Goal: Task Accomplishment & Management: Use online tool/utility

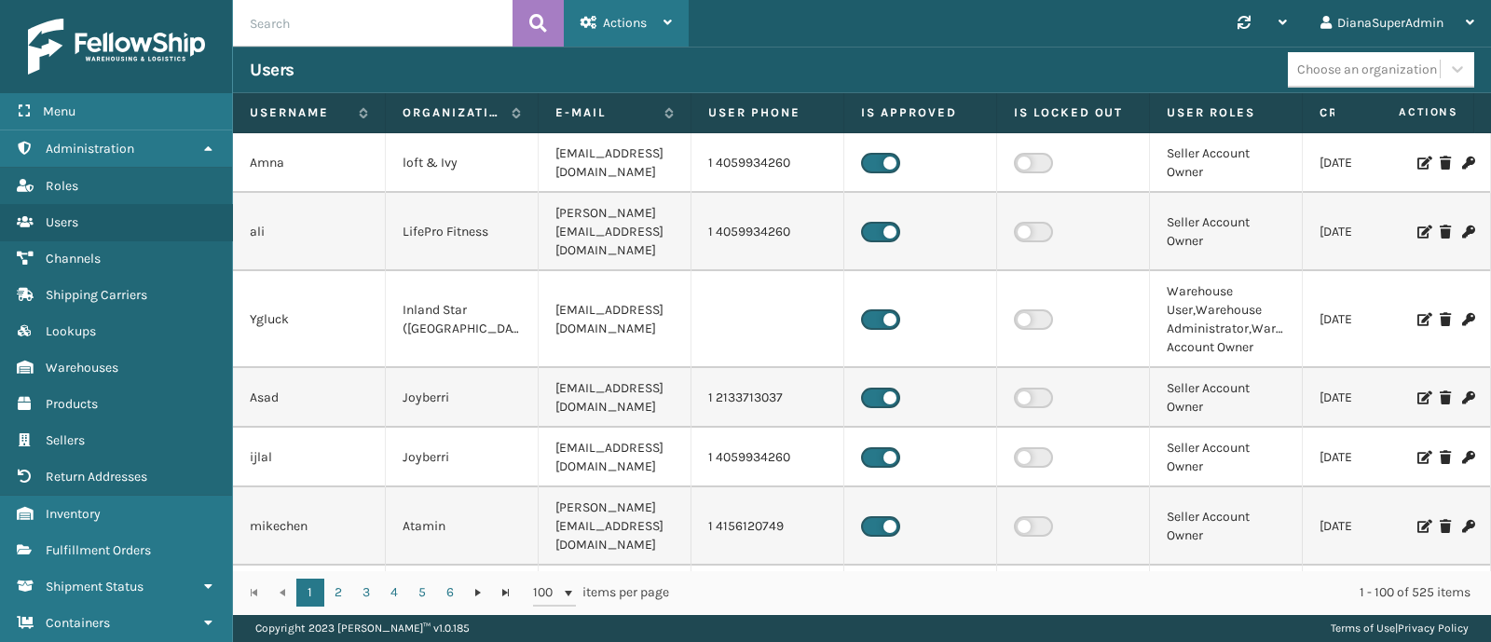
click at [658, 21] on div "Actions" at bounding box center [626, 23] width 91 height 47
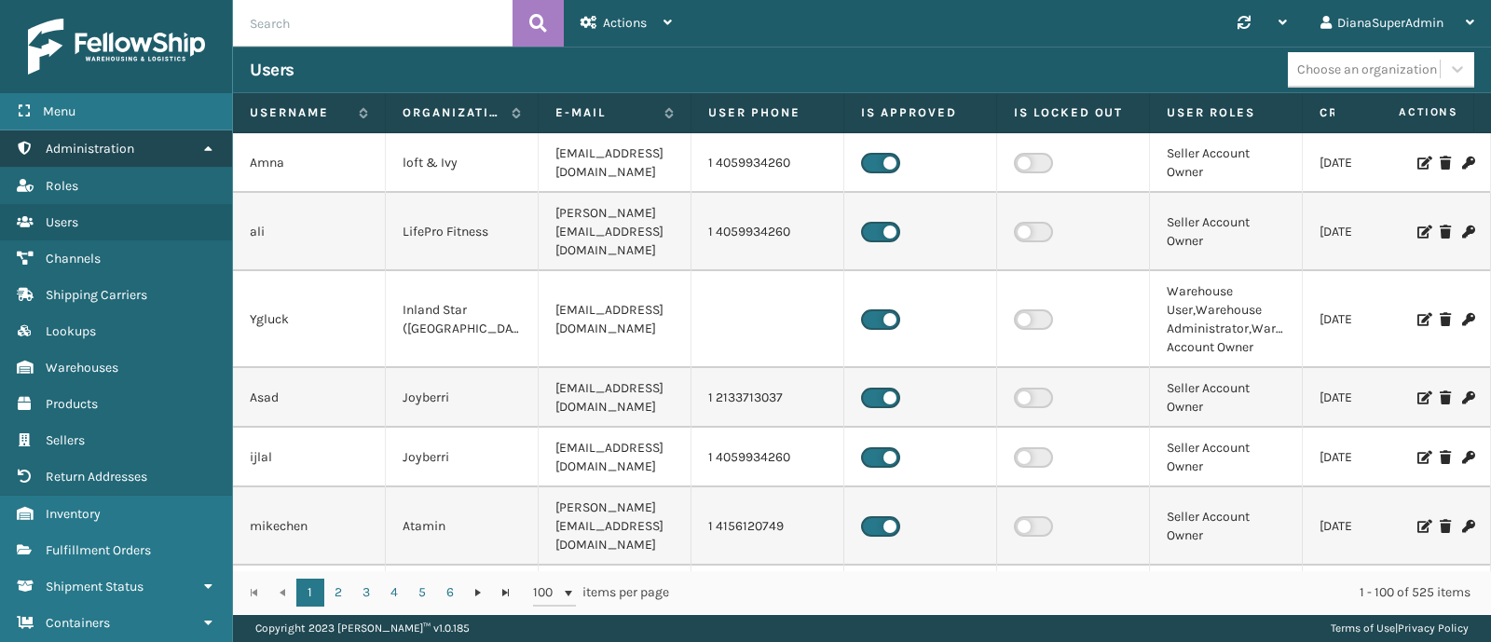
click at [114, 157] on link "Administration" at bounding box center [116, 148] width 232 height 36
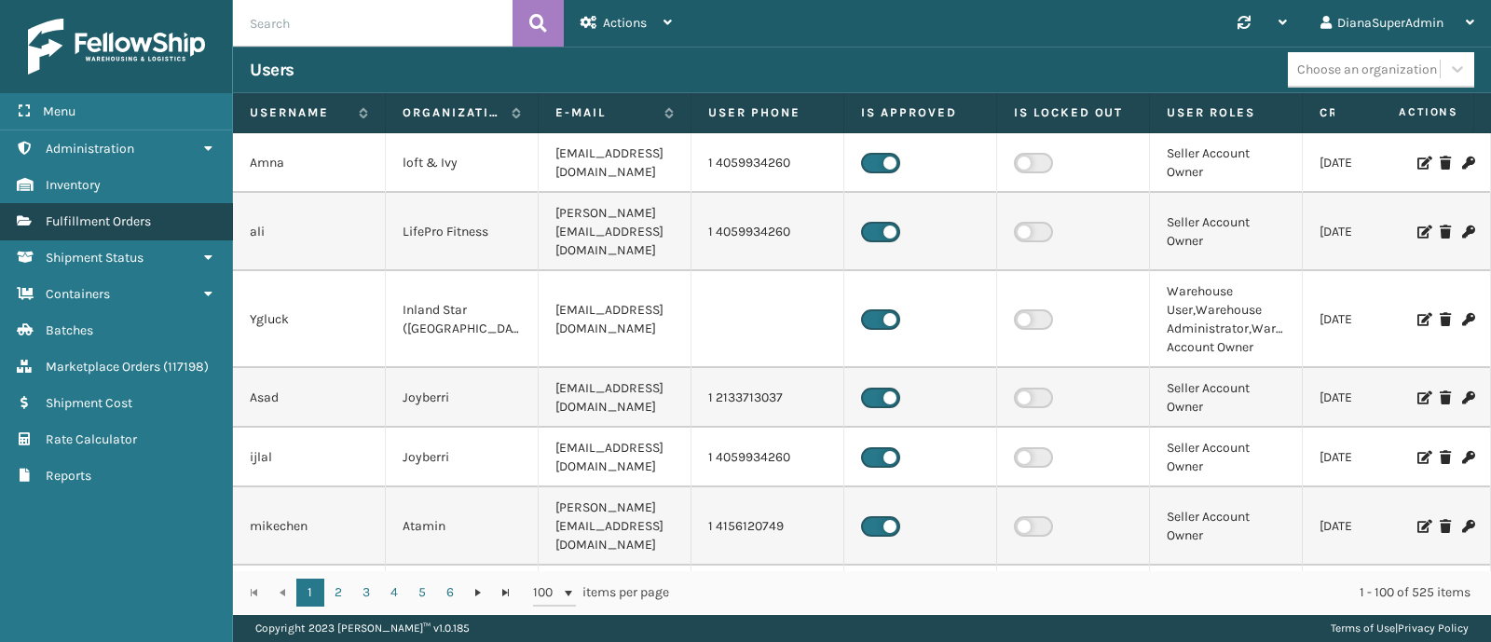
click at [144, 213] on span "Fulfillment Orders" at bounding box center [98, 221] width 105 height 16
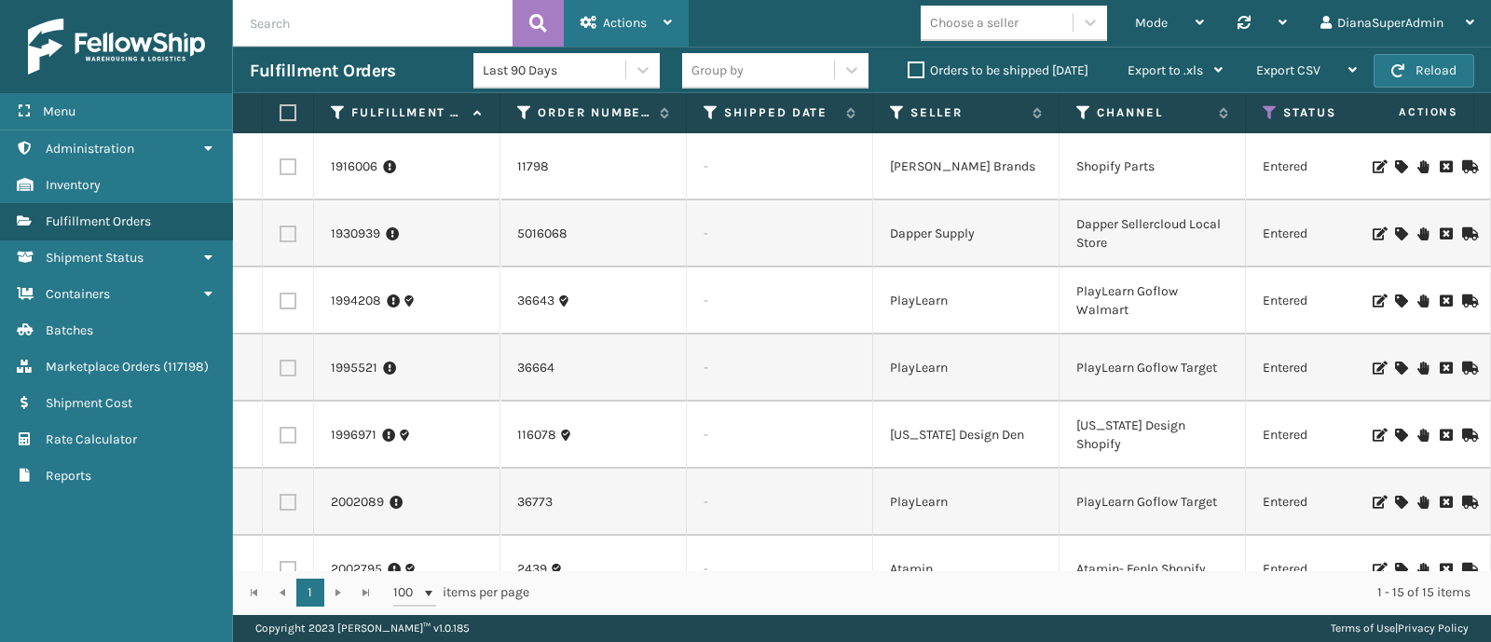
click at [648, 22] on div "Actions" at bounding box center [626, 23] width 91 height 47
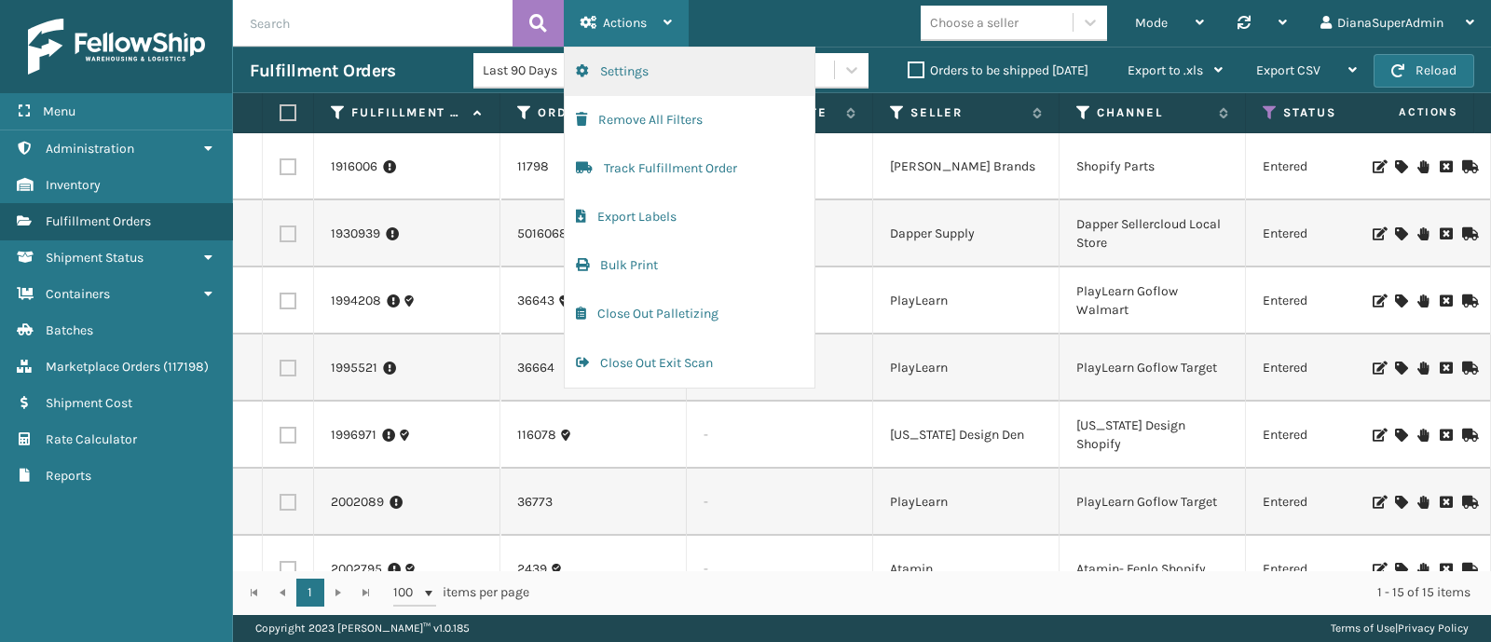
click at [664, 78] on button "Settings" at bounding box center [690, 72] width 250 height 48
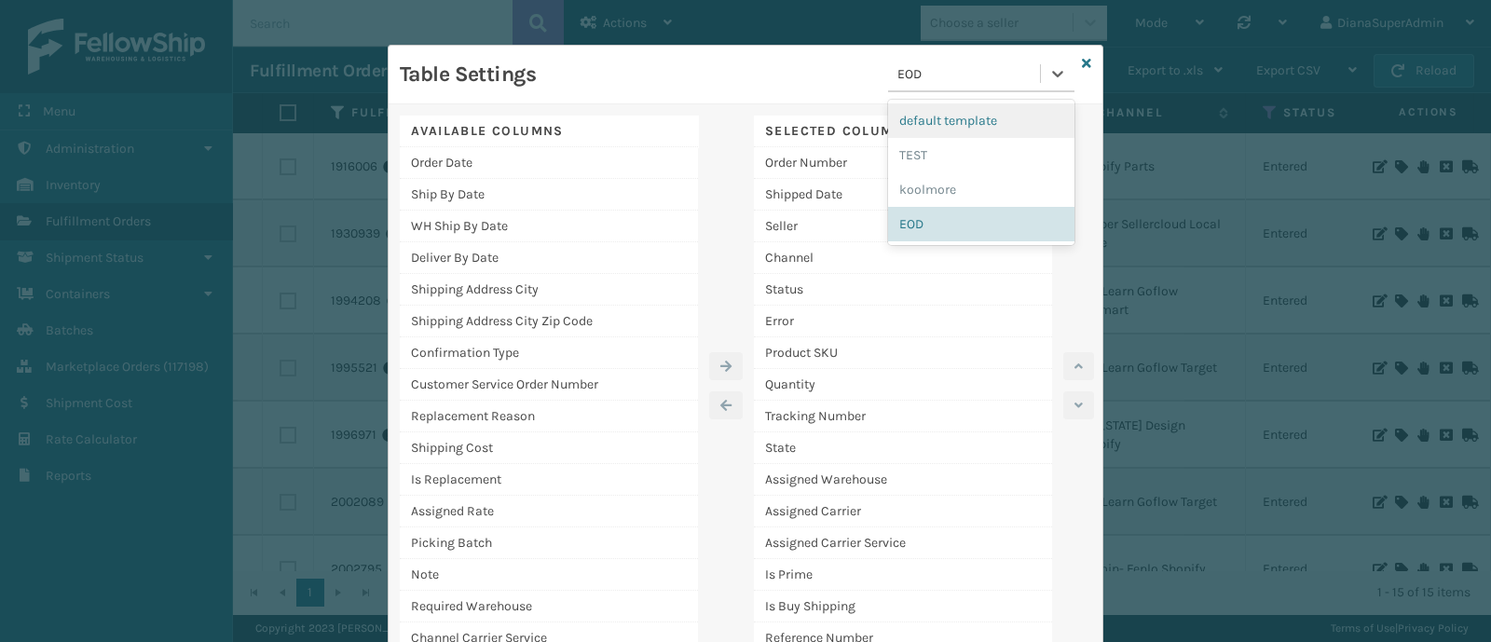
click at [1002, 69] on div "EOD" at bounding box center [969, 74] width 144 height 20
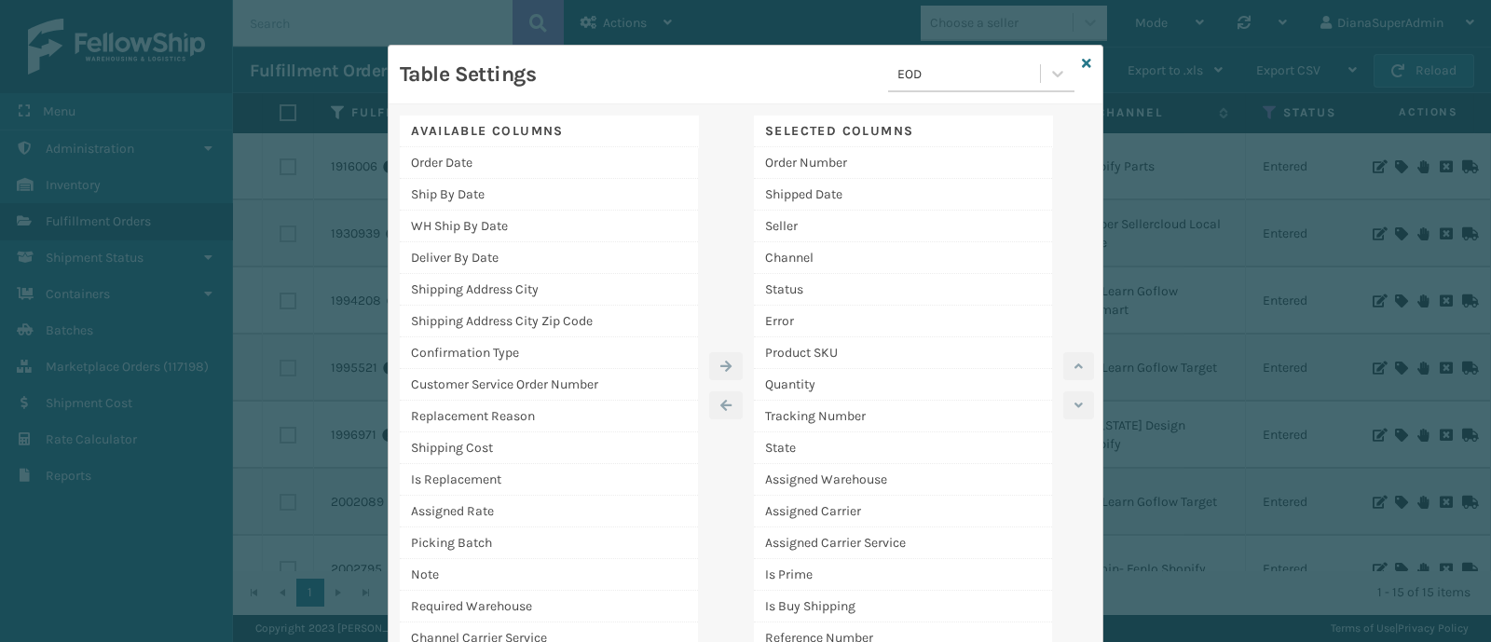
click at [834, 79] on div "Table Settings EOD" at bounding box center [737, 80] width 675 height 47
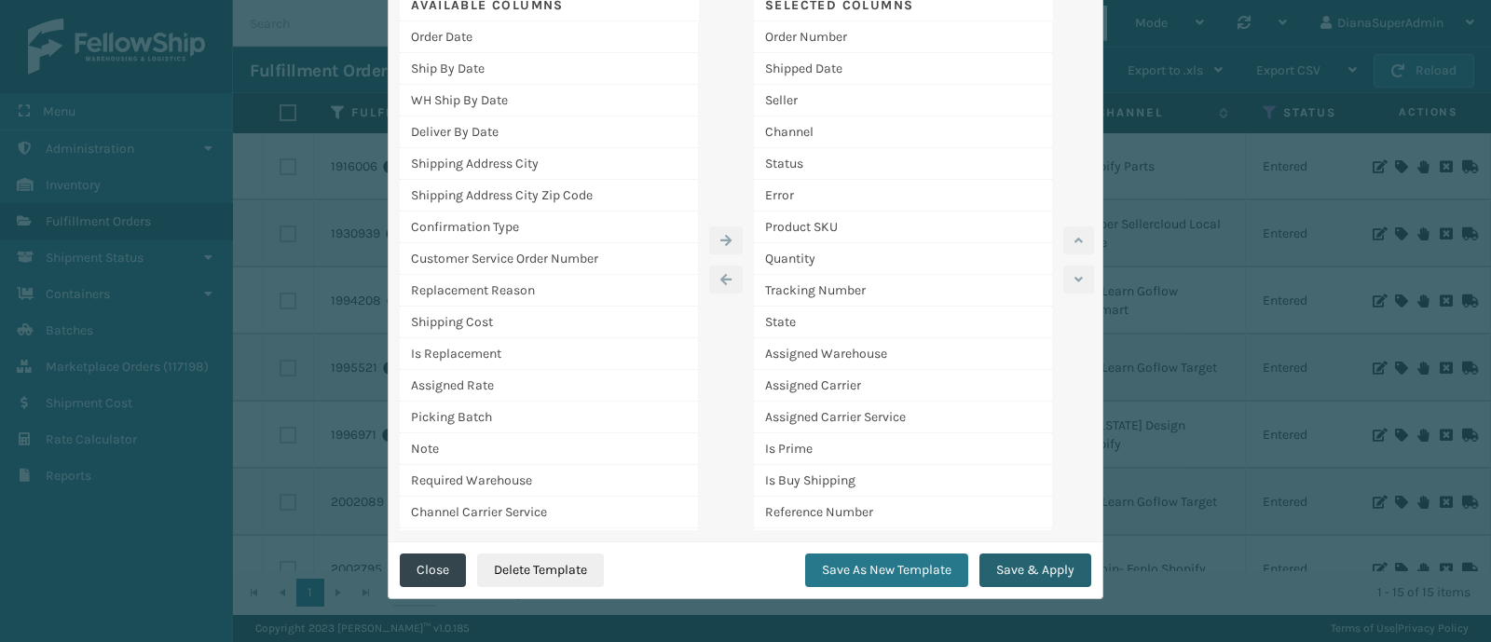
click at [1038, 567] on button "Save & Apply" at bounding box center [1035, 571] width 112 height 34
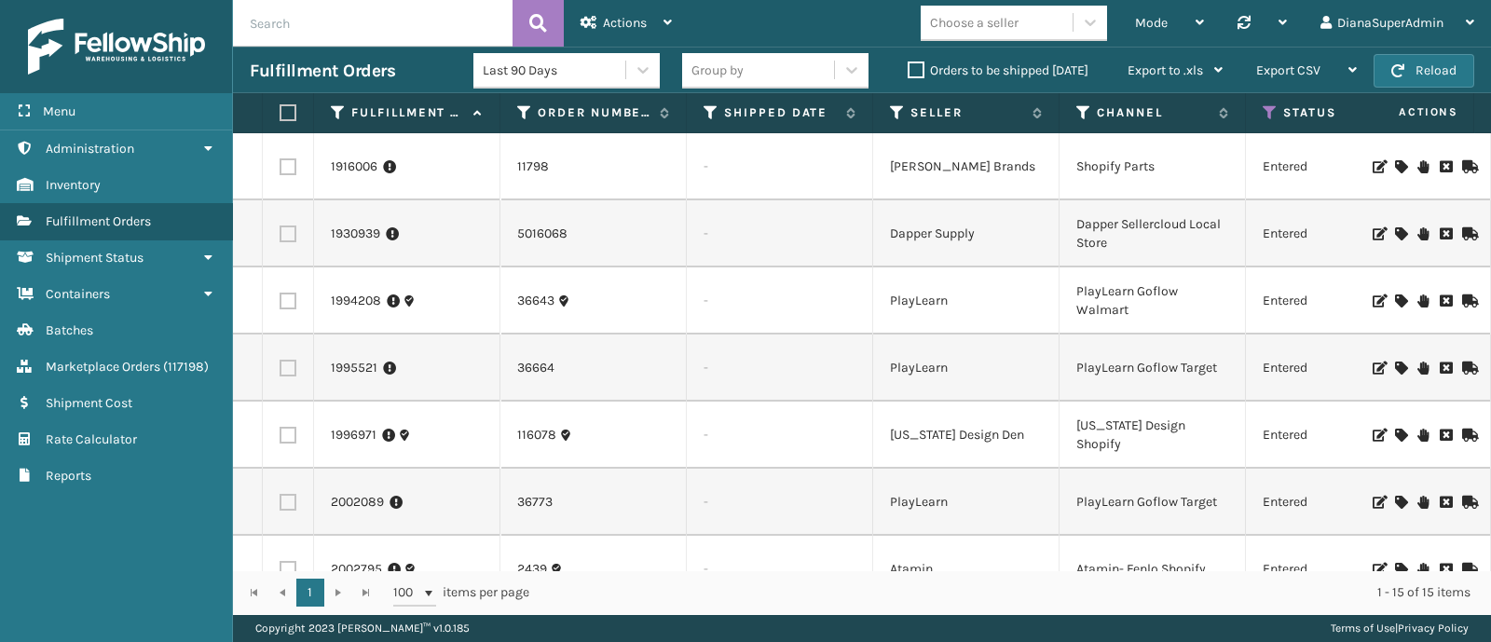
click at [913, 74] on label "Orders to be shipped [DATE]" at bounding box center [998, 70] width 181 height 16
click at [909, 72] on input "Orders to be shipped [DATE]" at bounding box center [908, 66] width 1 height 12
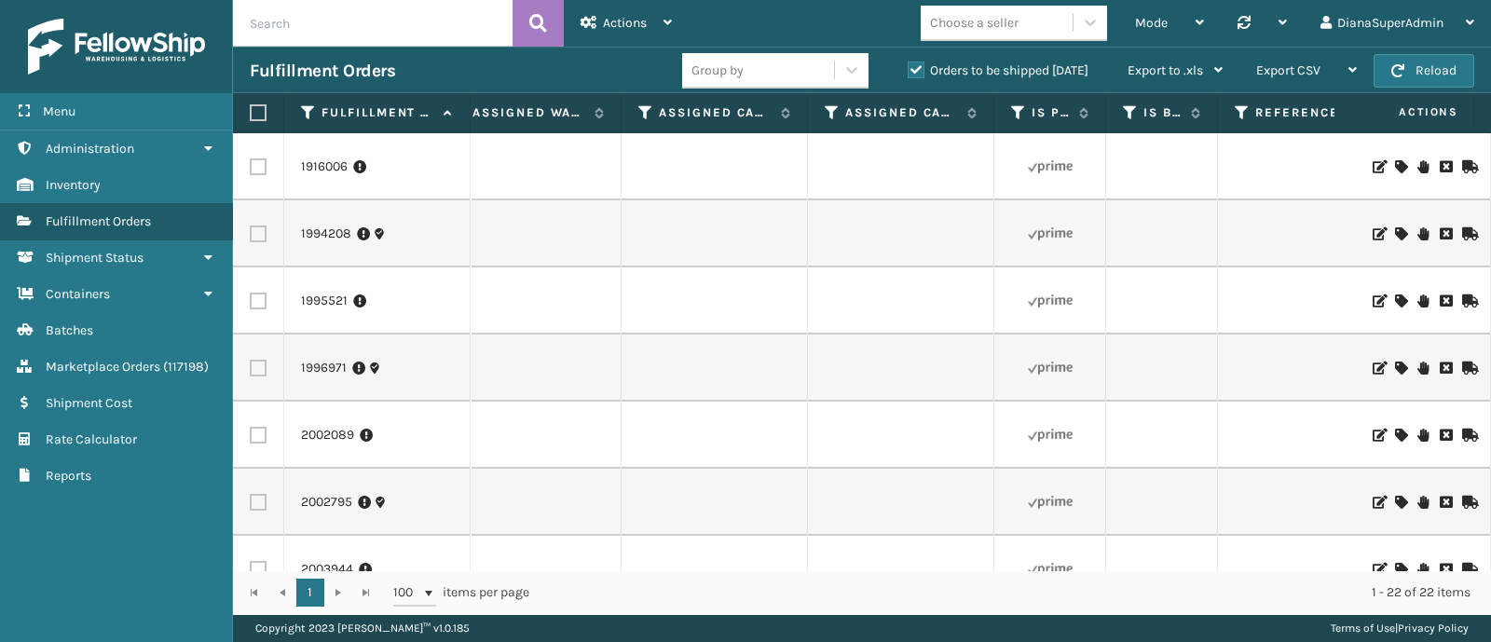
scroll to position [0, 1575]
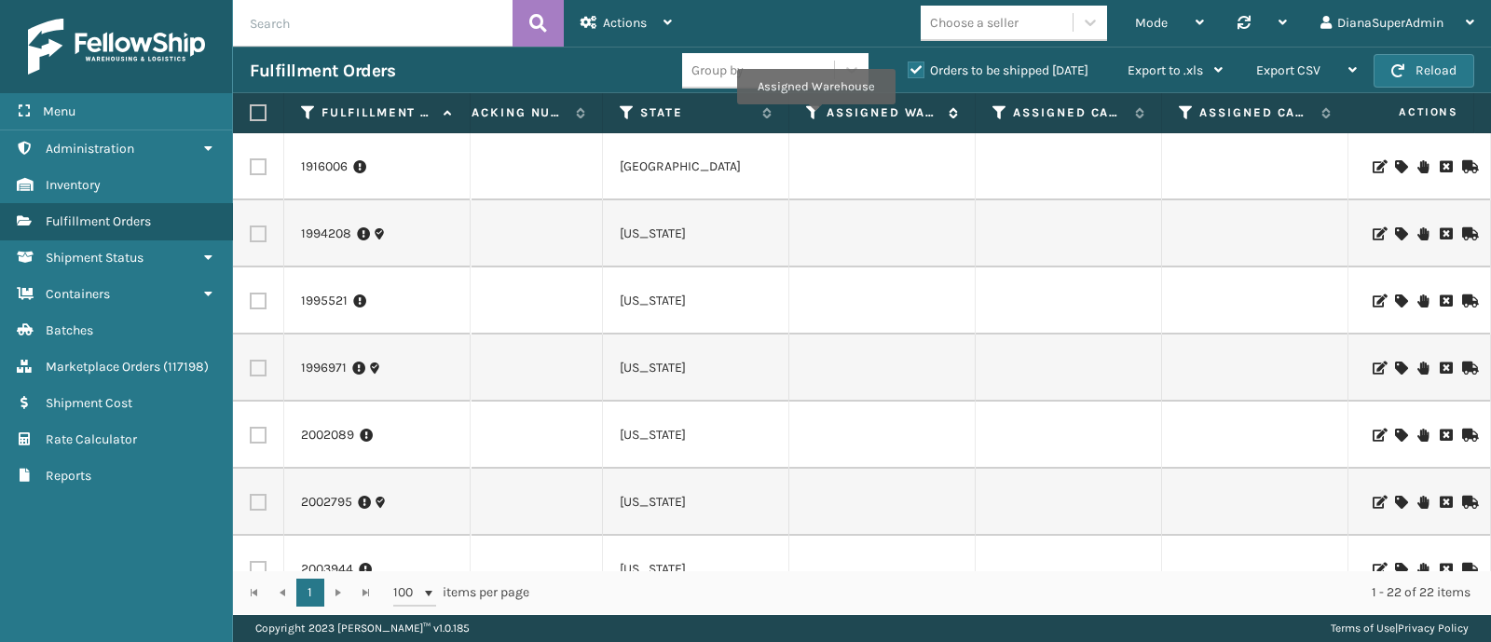
click at [815, 118] on icon at bounding box center [813, 112] width 15 height 17
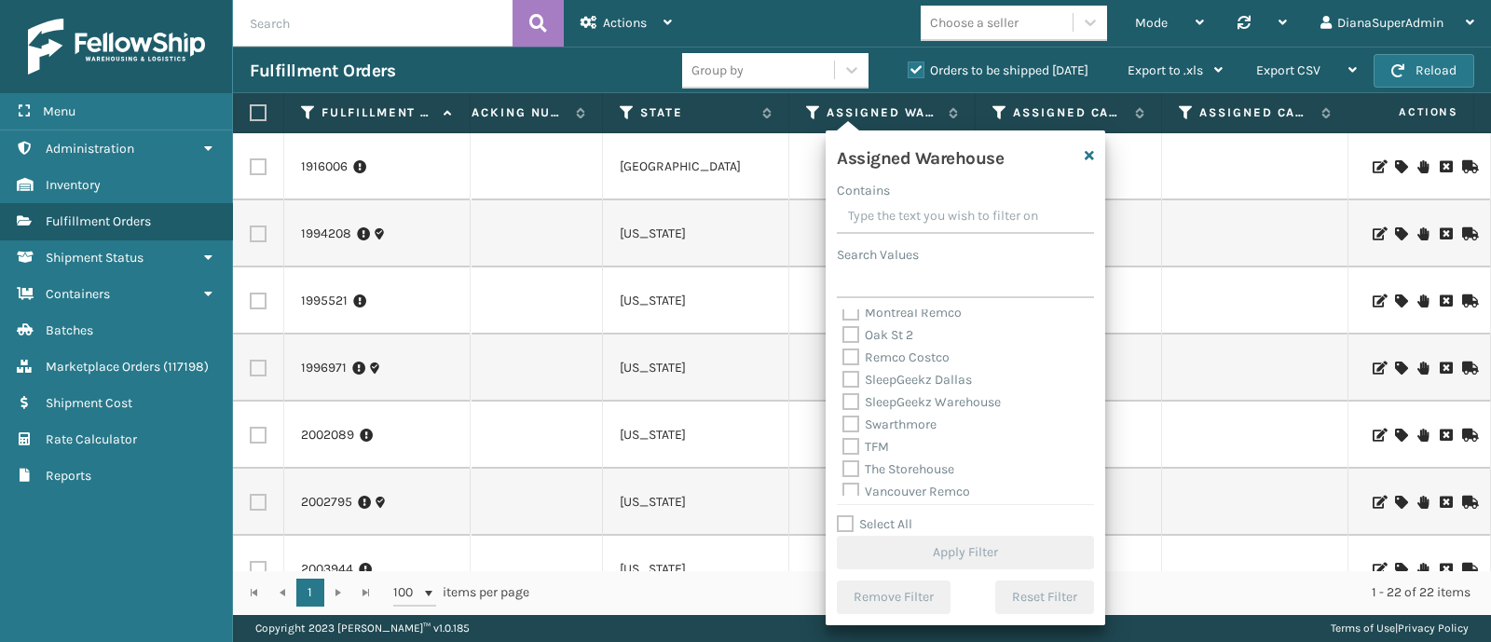
scroll to position [461, 0]
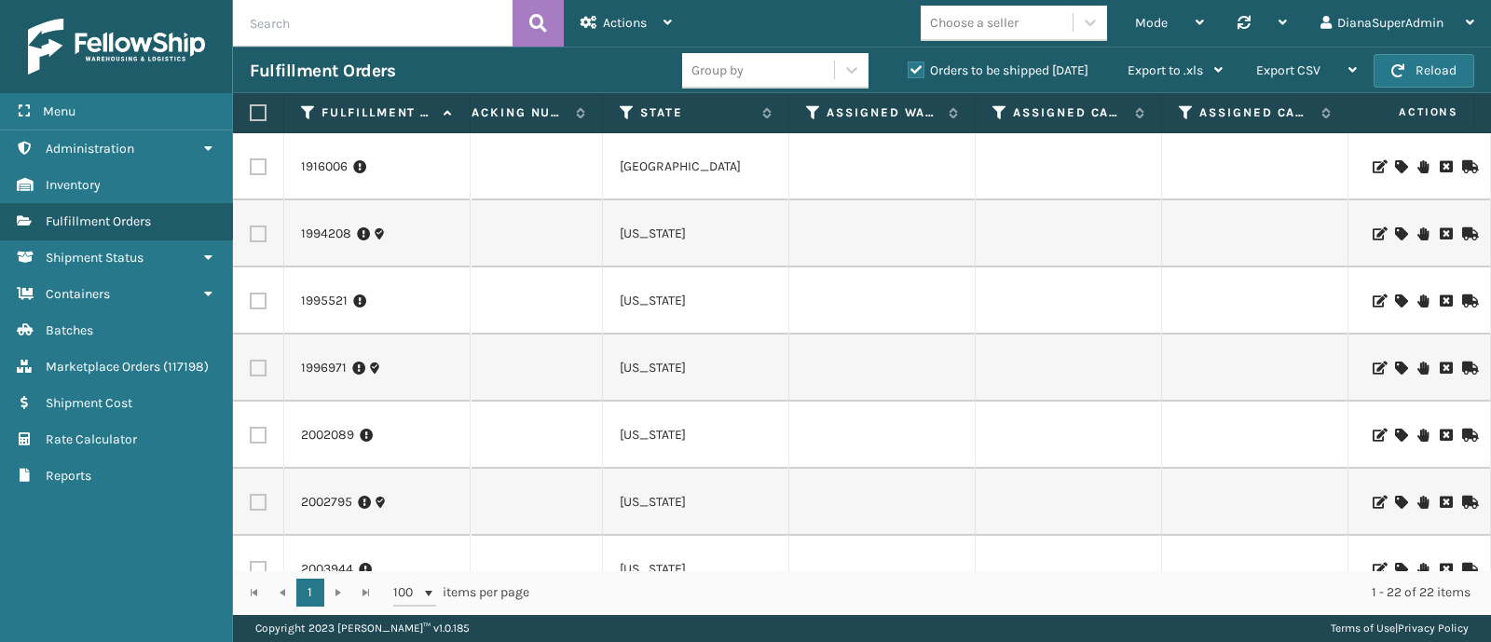
click at [732, 195] on td "[GEOGRAPHIC_DATA]" at bounding box center [696, 166] width 186 height 67
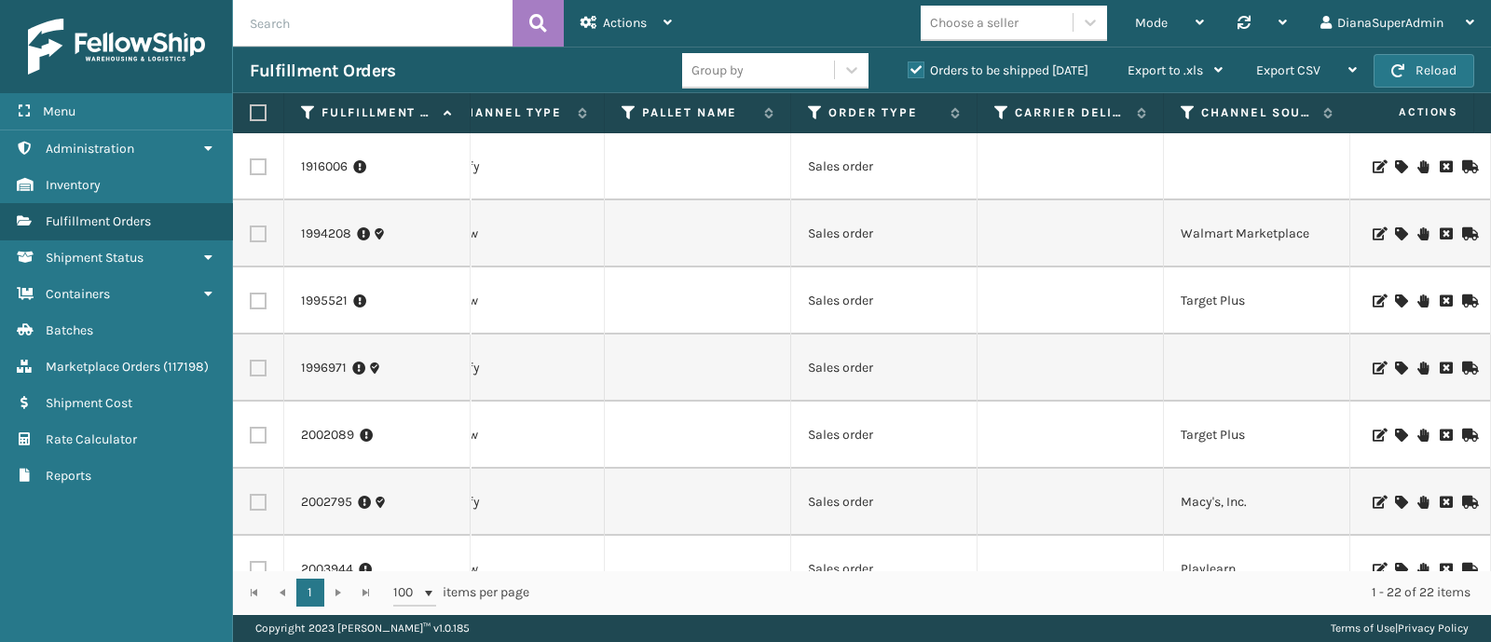
scroll to position [0, 0]
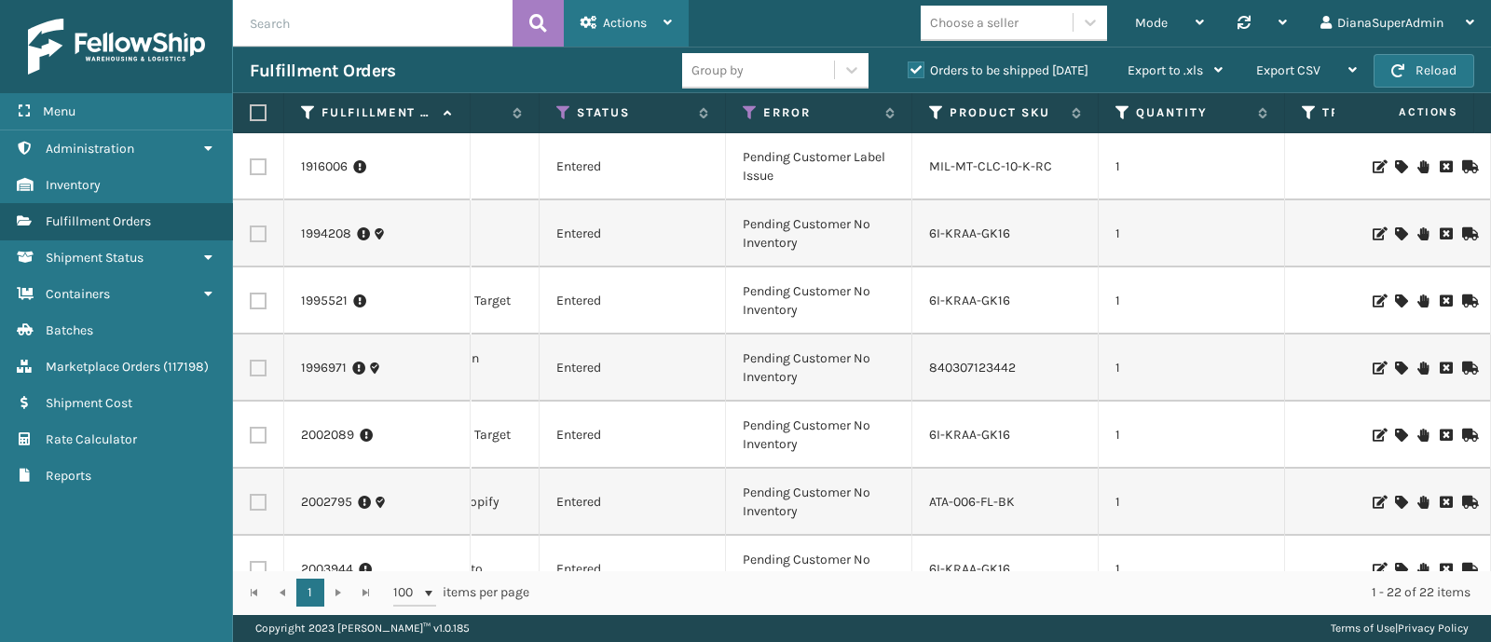
click at [653, 12] on div "Actions" at bounding box center [626, 23] width 91 height 47
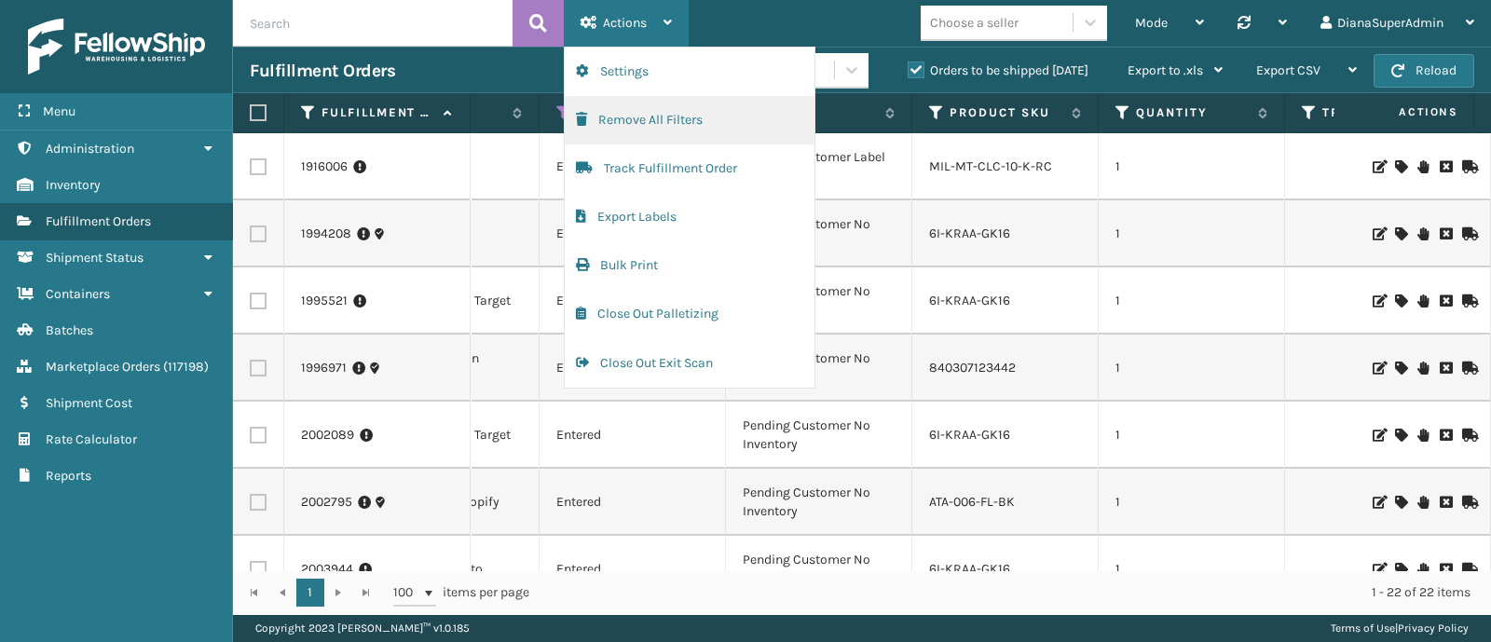
click at [713, 130] on button "Remove All Filters" at bounding box center [690, 120] width 250 height 48
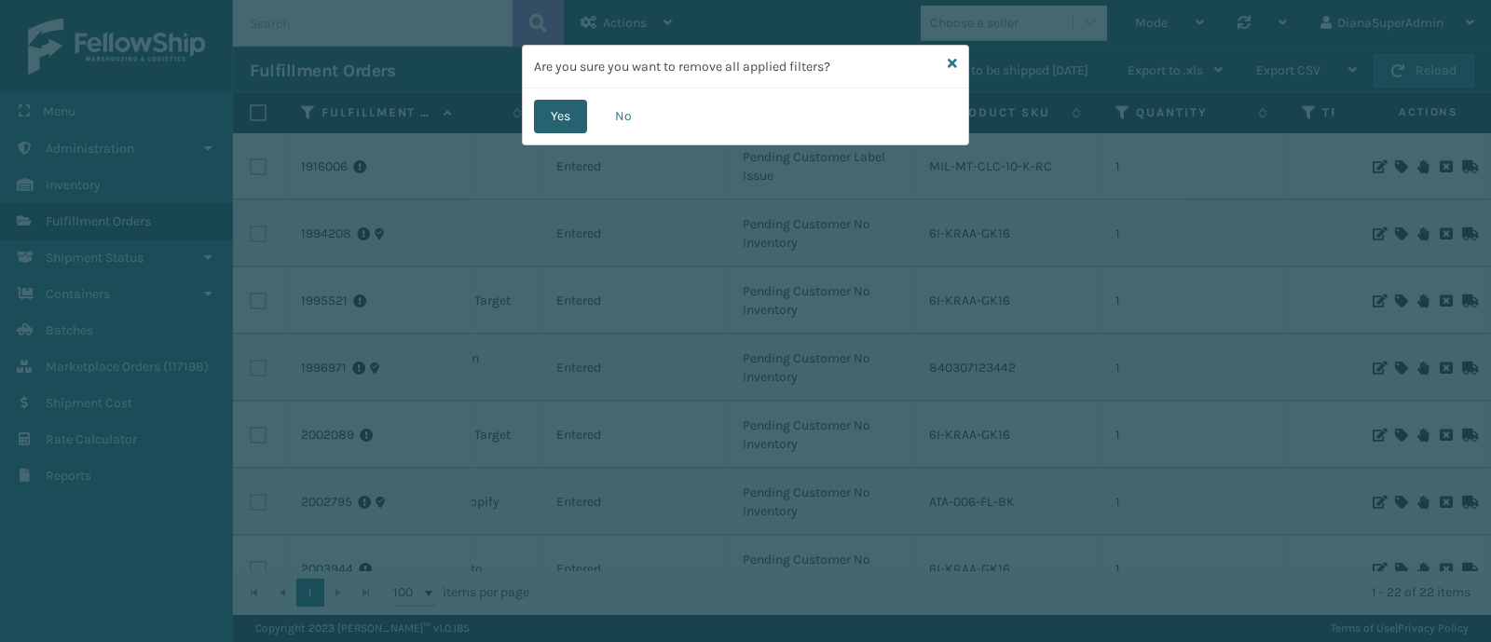
click at [541, 109] on button "Yes" at bounding box center [560, 117] width 53 height 34
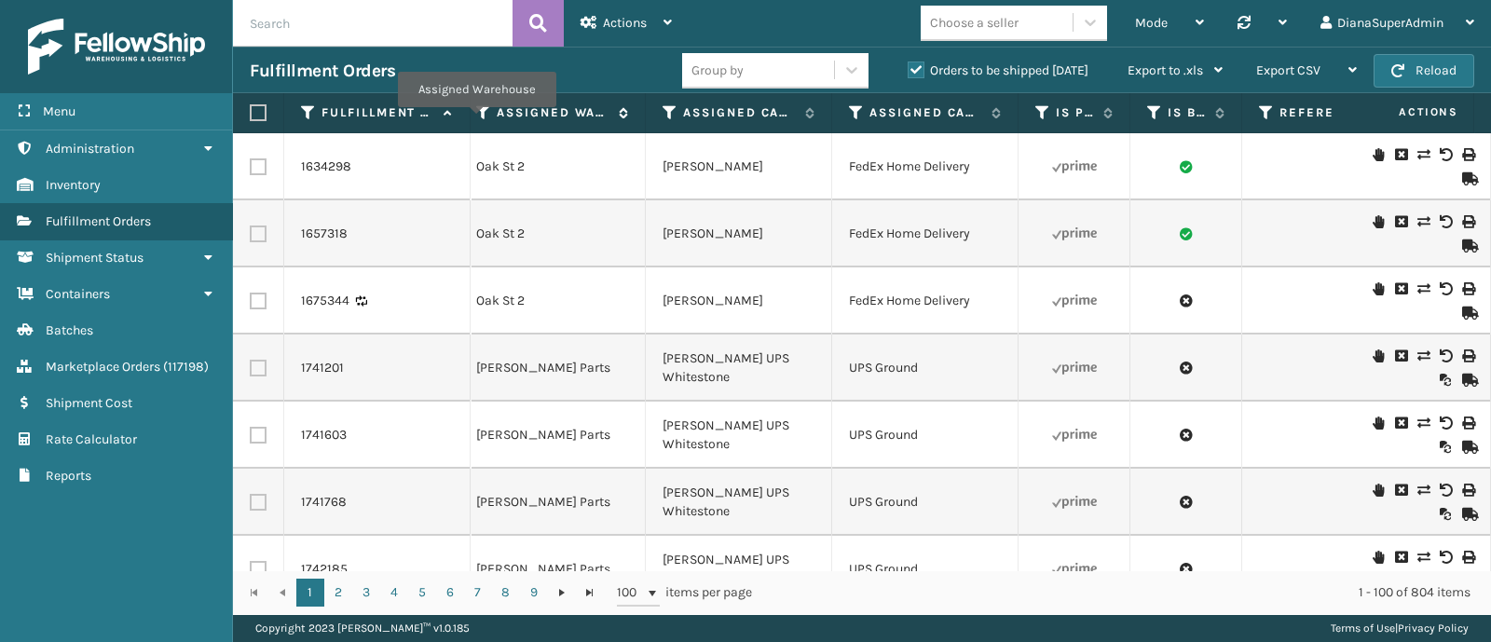
click at [476, 119] on icon at bounding box center [483, 112] width 15 height 17
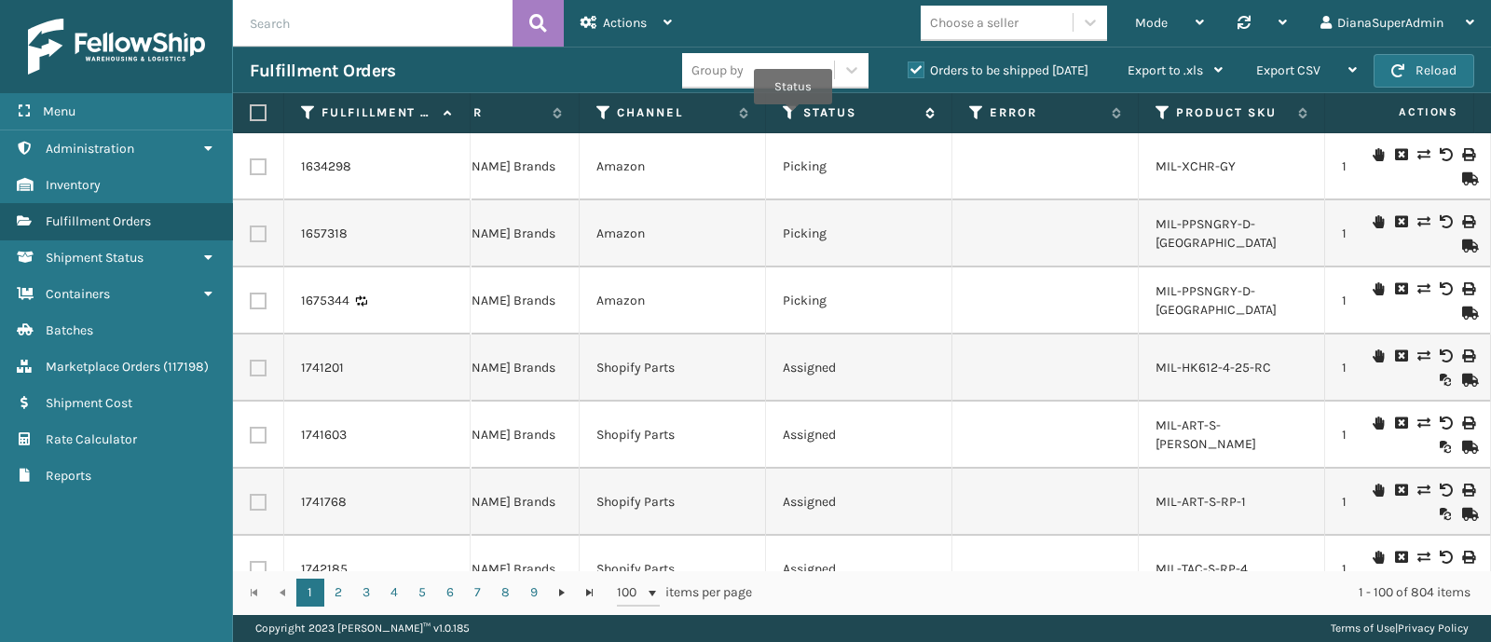
click at [793, 117] on icon at bounding box center [790, 112] width 15 height 17
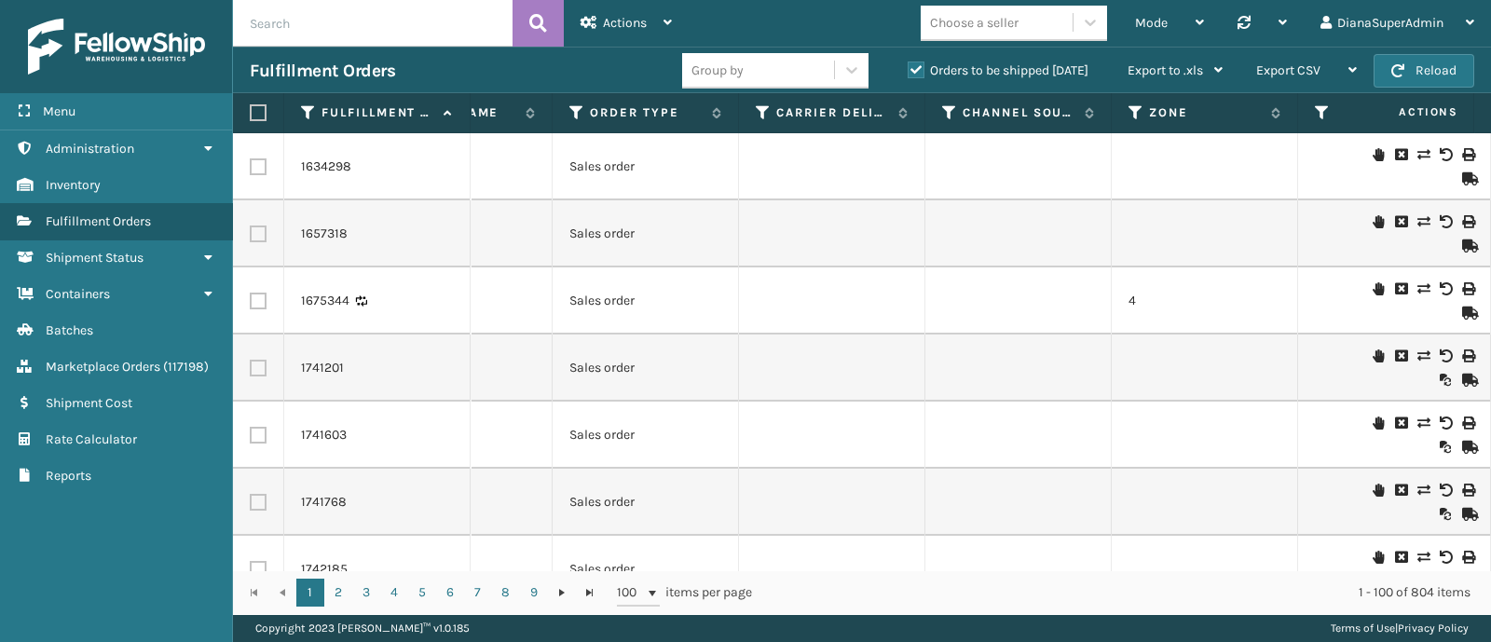
scroll to position [0, 3303]
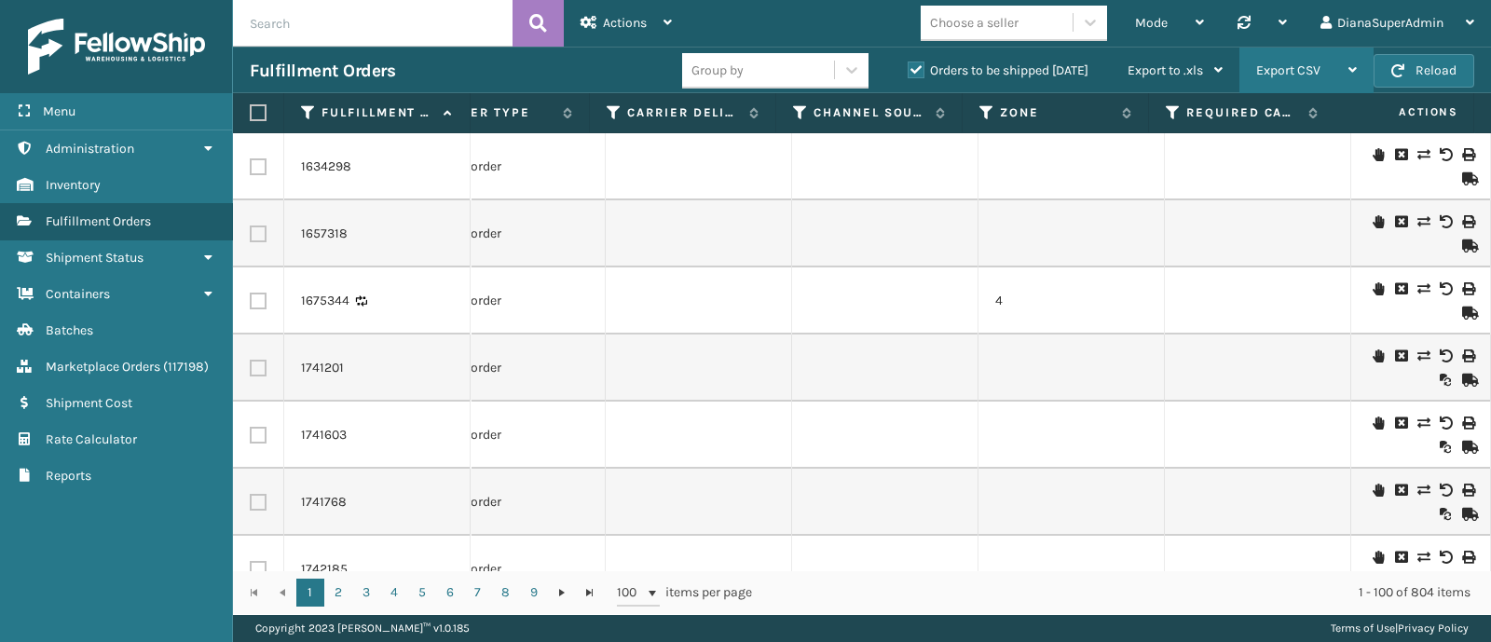
click at [1331, 66] on div "Export CSV" at bounding box center [1306, 71] width 101 height 47
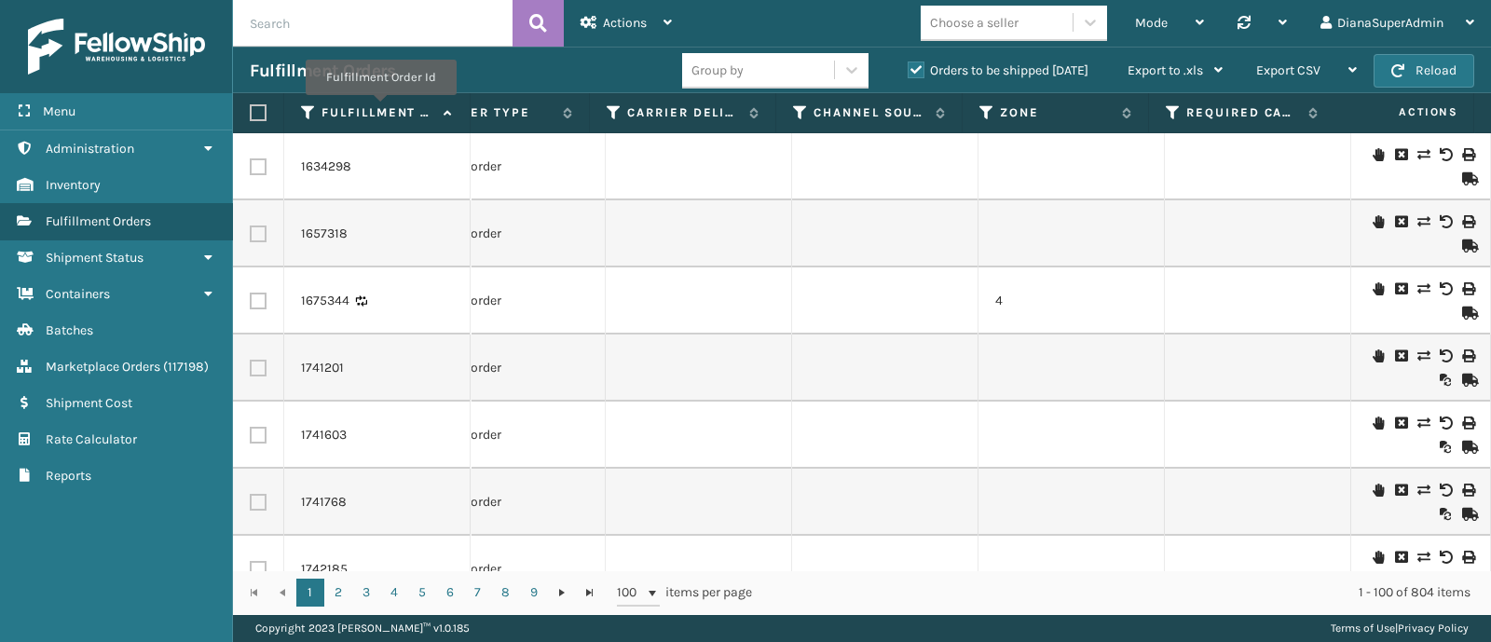
scroll to position [0, 0]
